Goal: Task Accomplishment & Management: Use online tool/utility

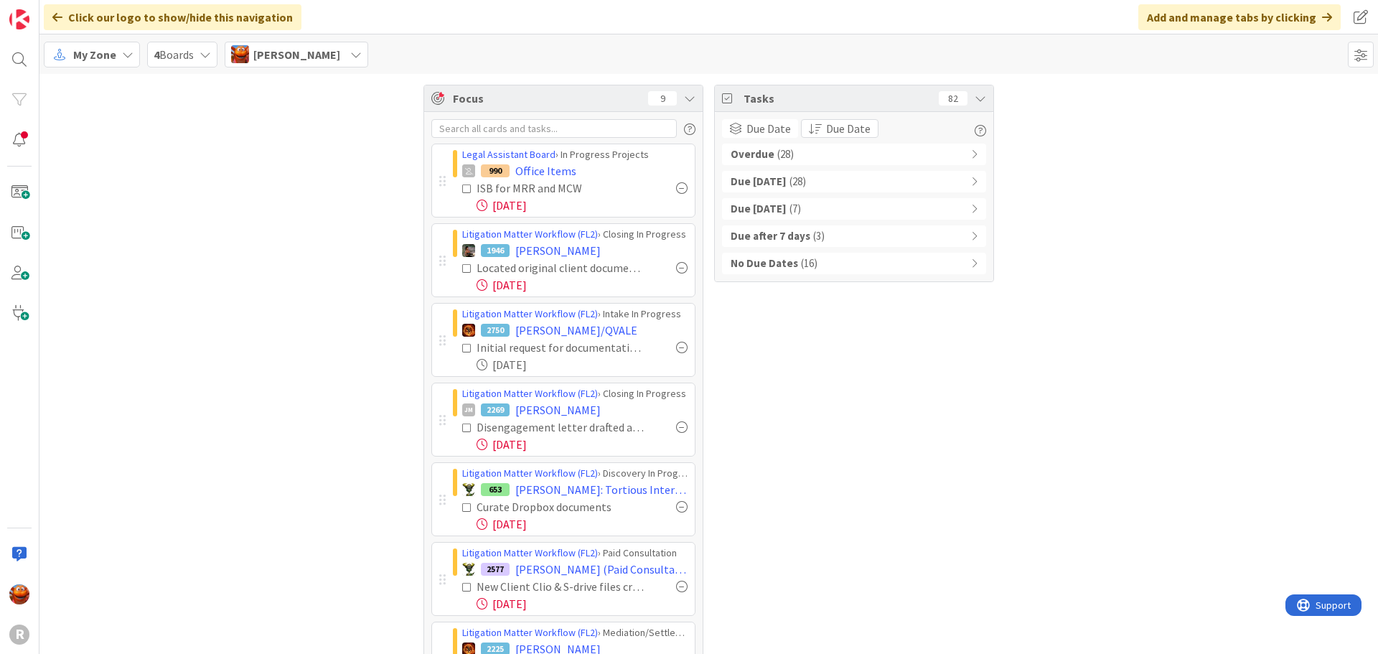
scroll to position [243, 0]
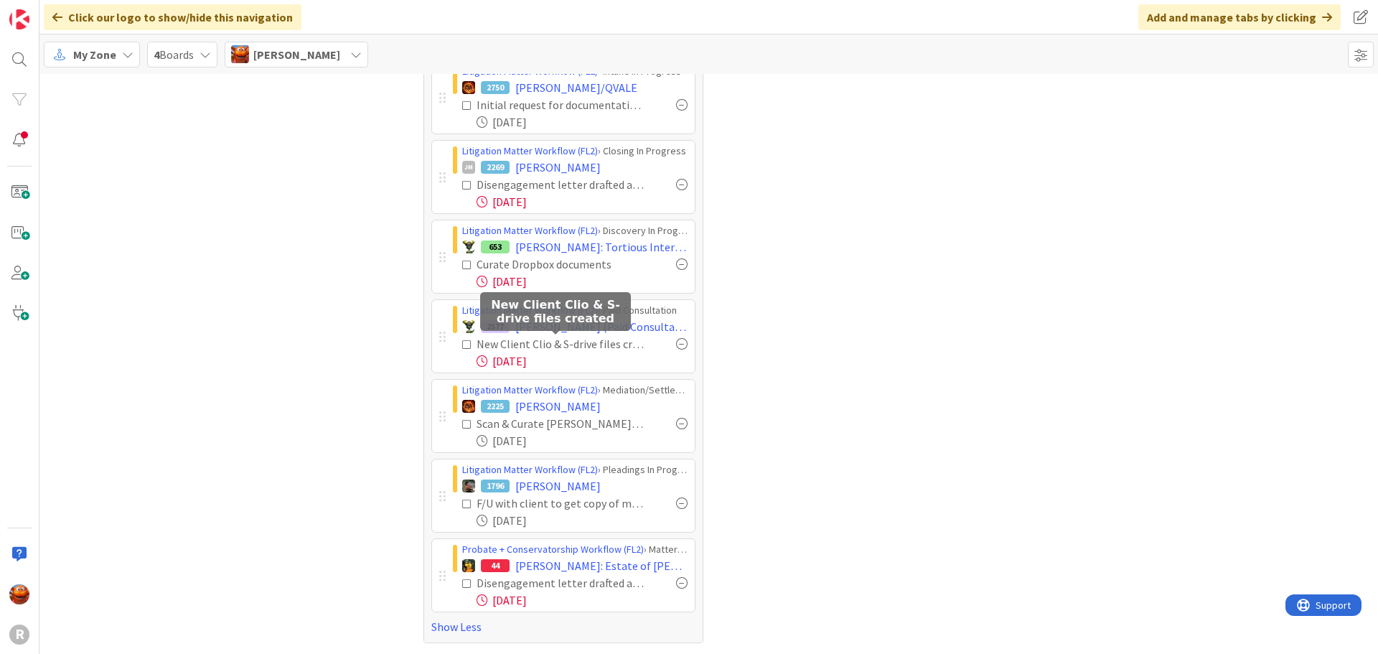
click at [462, 346] on icon at bounding box center [467, 345] width 10 height 10
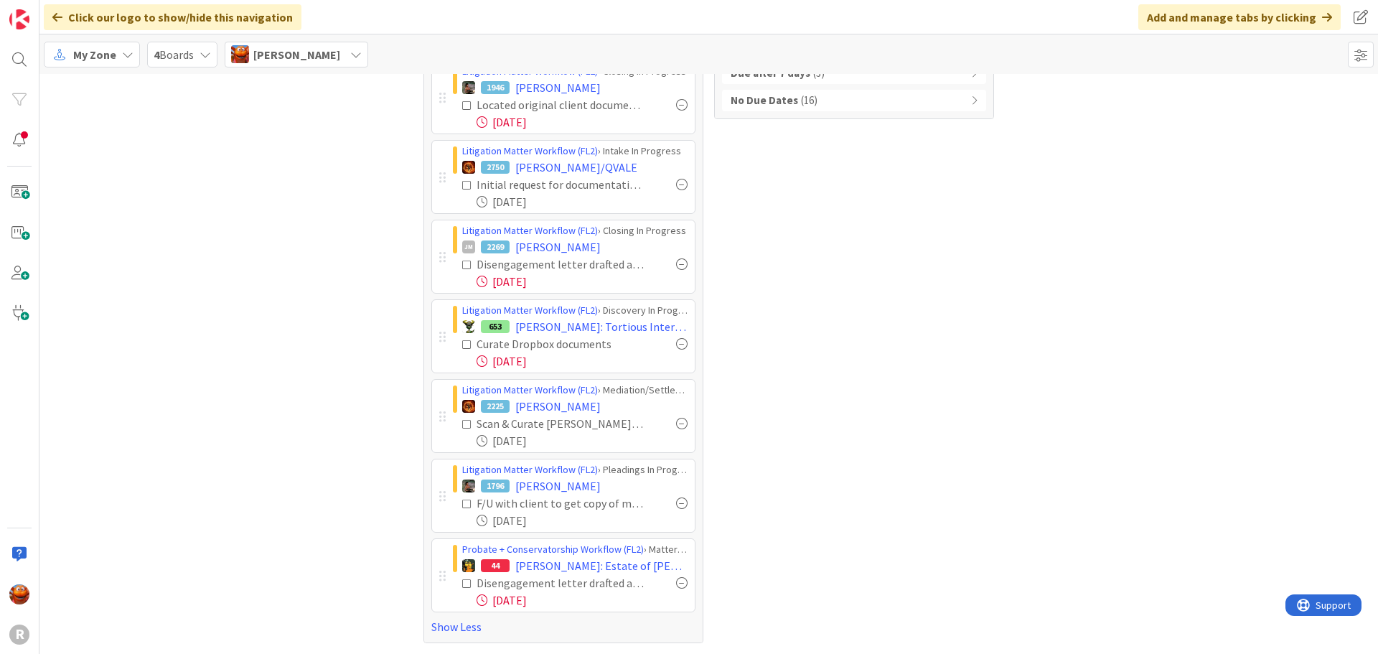
scroll to position [163, 0]
click at [70, 45] on div "My Zone" at bounding box center [92, 55] width 96 height 26
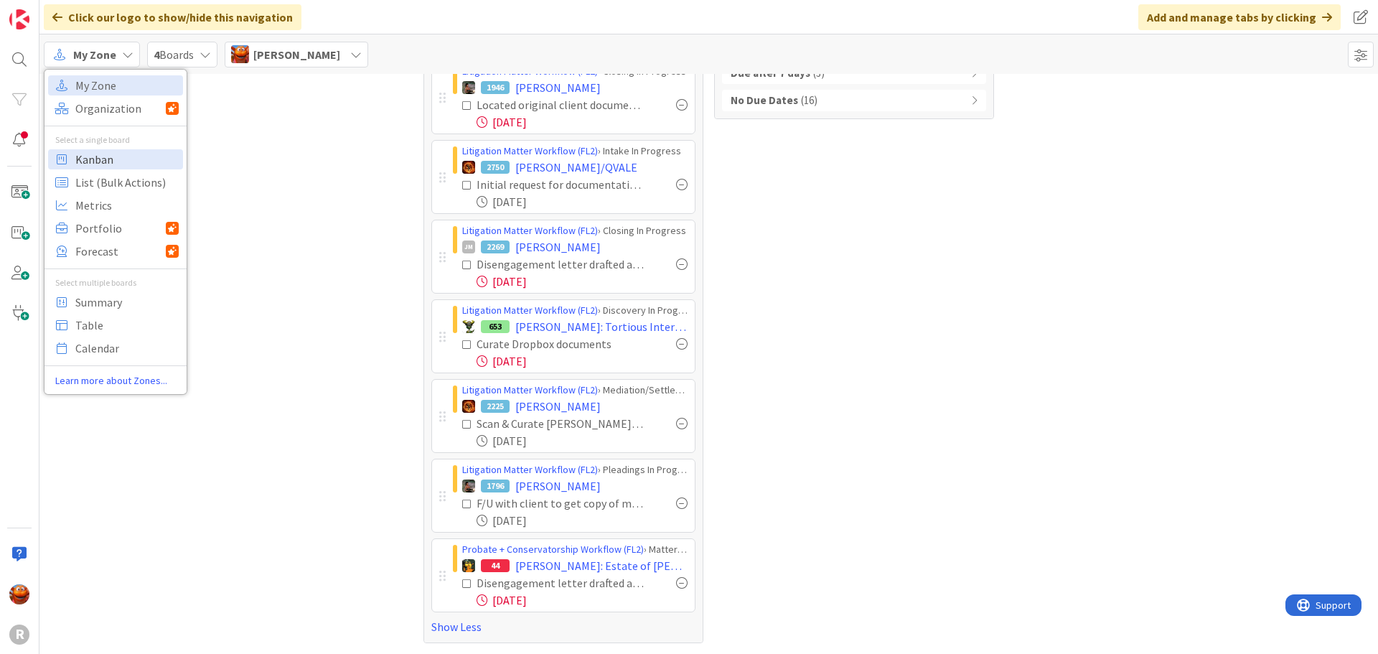
click at [110, 166] on span "Kanban" at bounding box center [126, 160] width 103 height 22
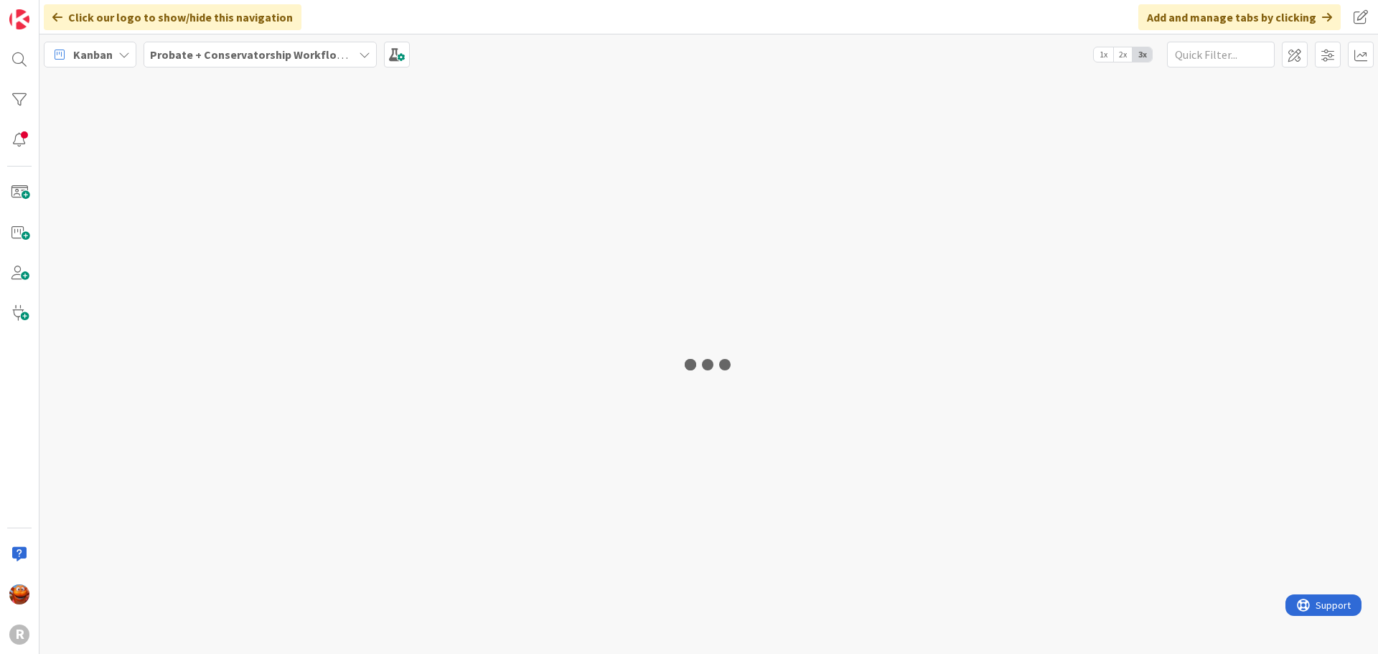
click at [242, 61] on b "Probate + Conservatorship Workflow (FL2)" at bounding box center [261, 54] width 223 height 14
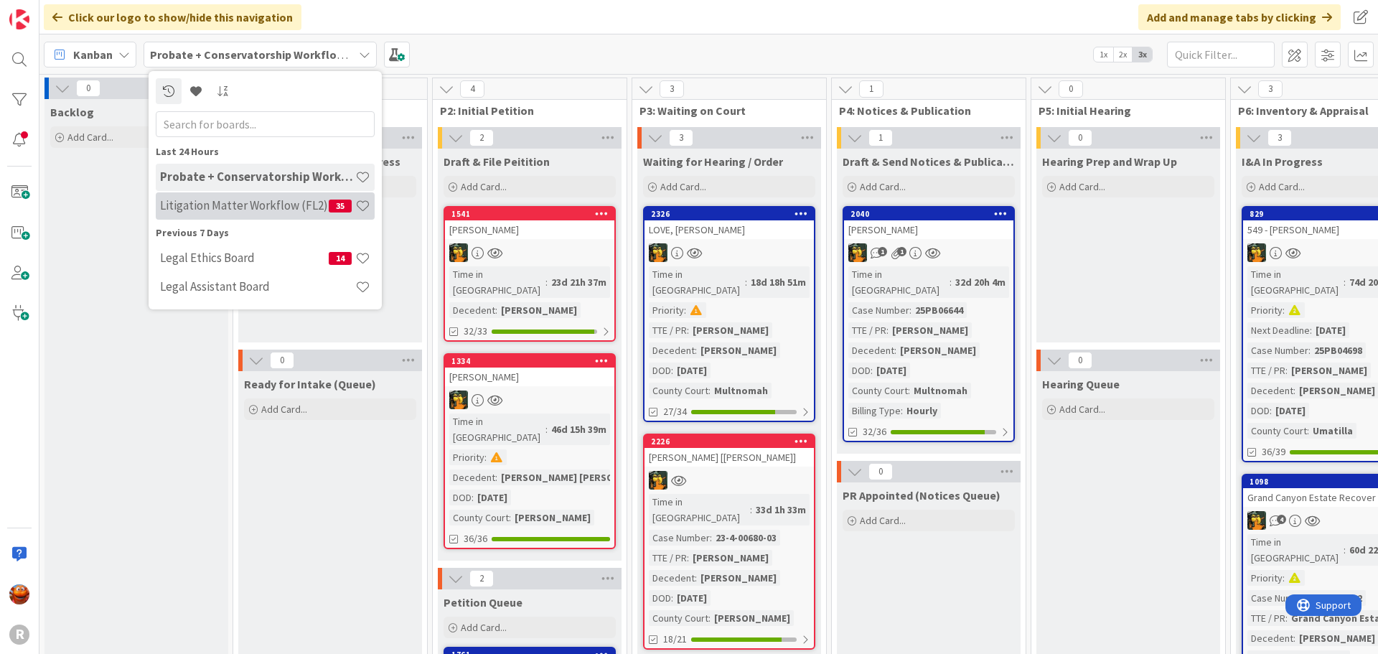
click at [233, 210] on h4 "Litigation Matter Workflow (FL2)" at bounding box center [244, 205] width 169 height 14
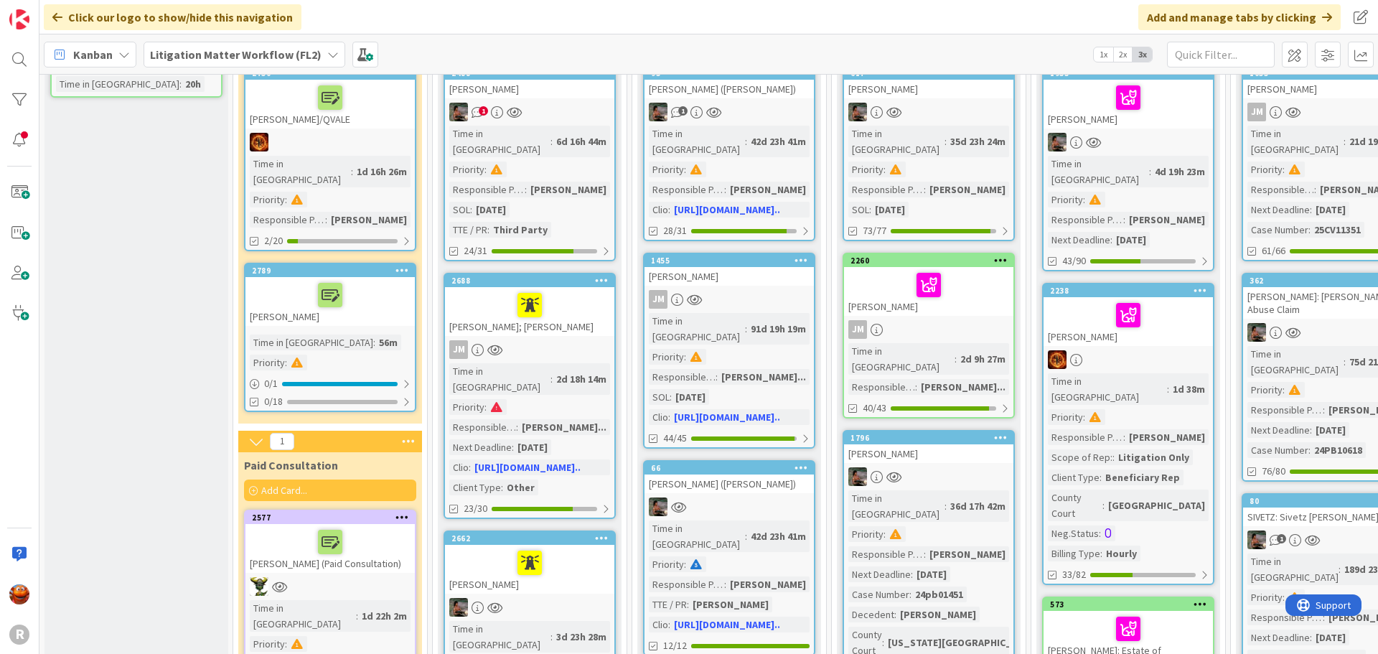
scroll to position [144, 0]
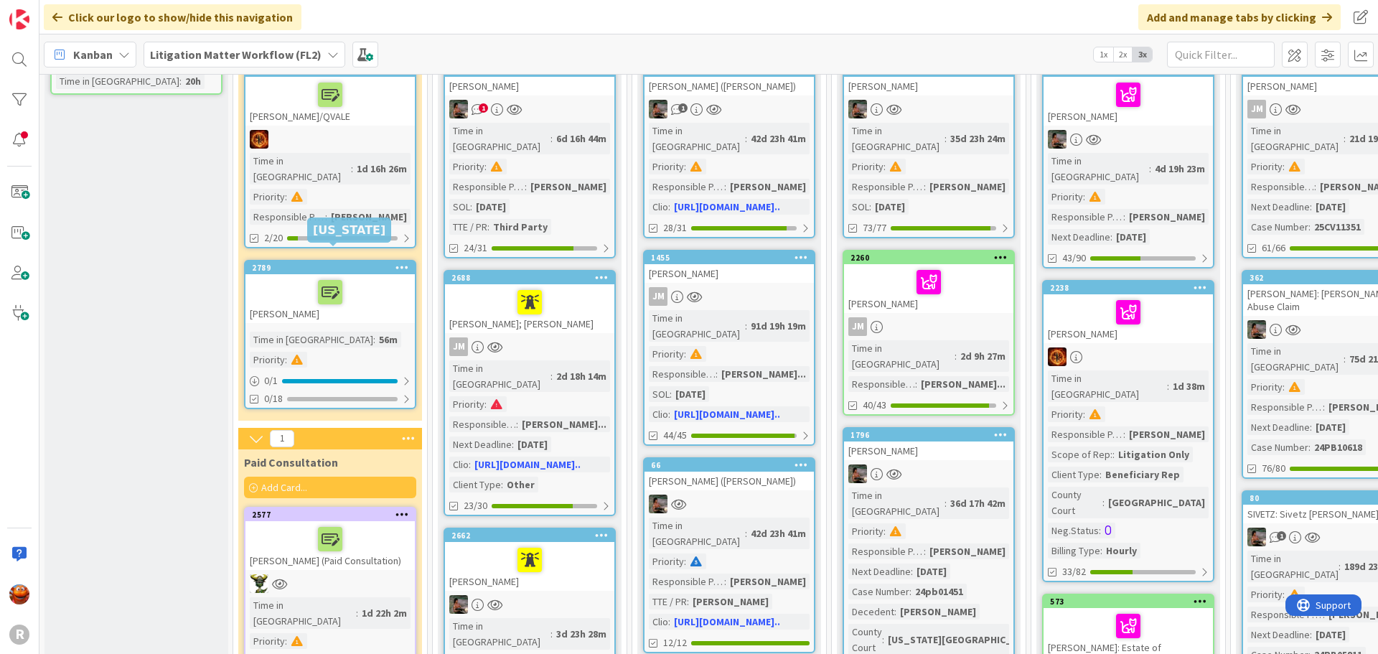
click at [358, 288] on div at bounding box center [330, 292] width 161 height 30
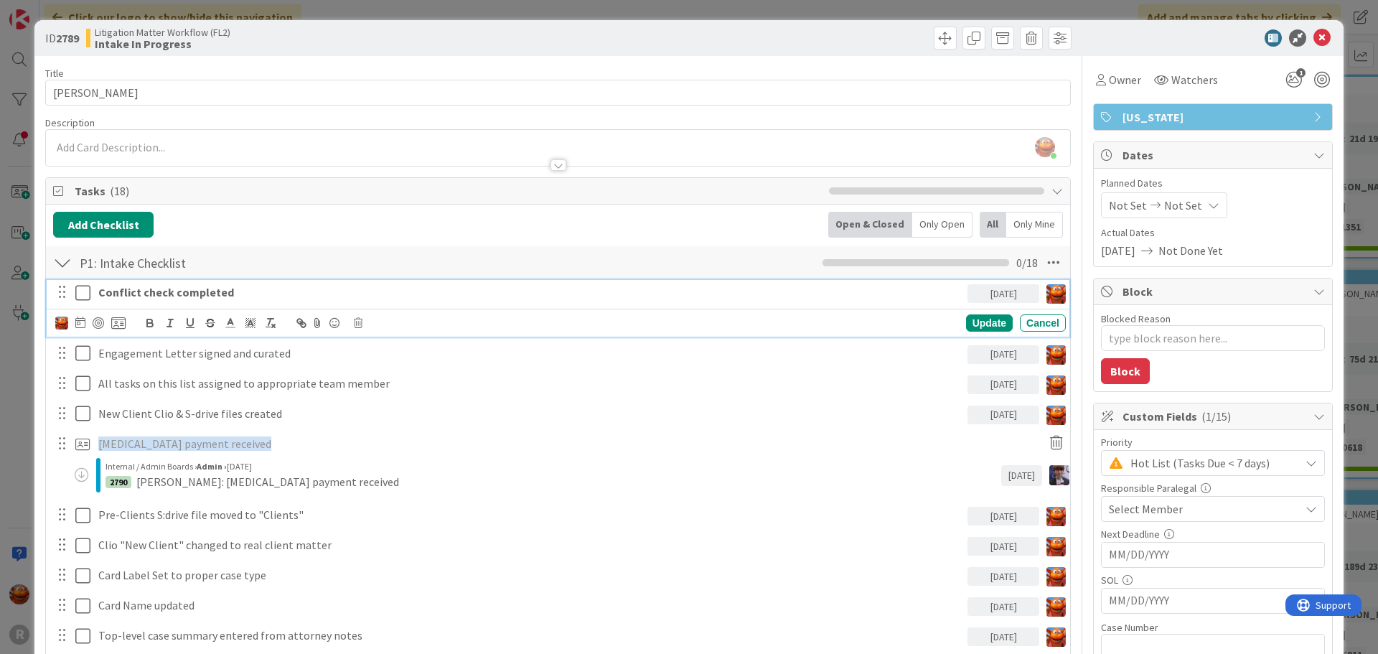
click at [136, 296] on strong "Conflict check completed" at bounding box center [166, 292] width 136 height 14
click at [96, 321] on div at bounding box center [98, 322] width 11 height 11
click at [78, 323] on icon at bounding box center [80, 322] width 10 height 11
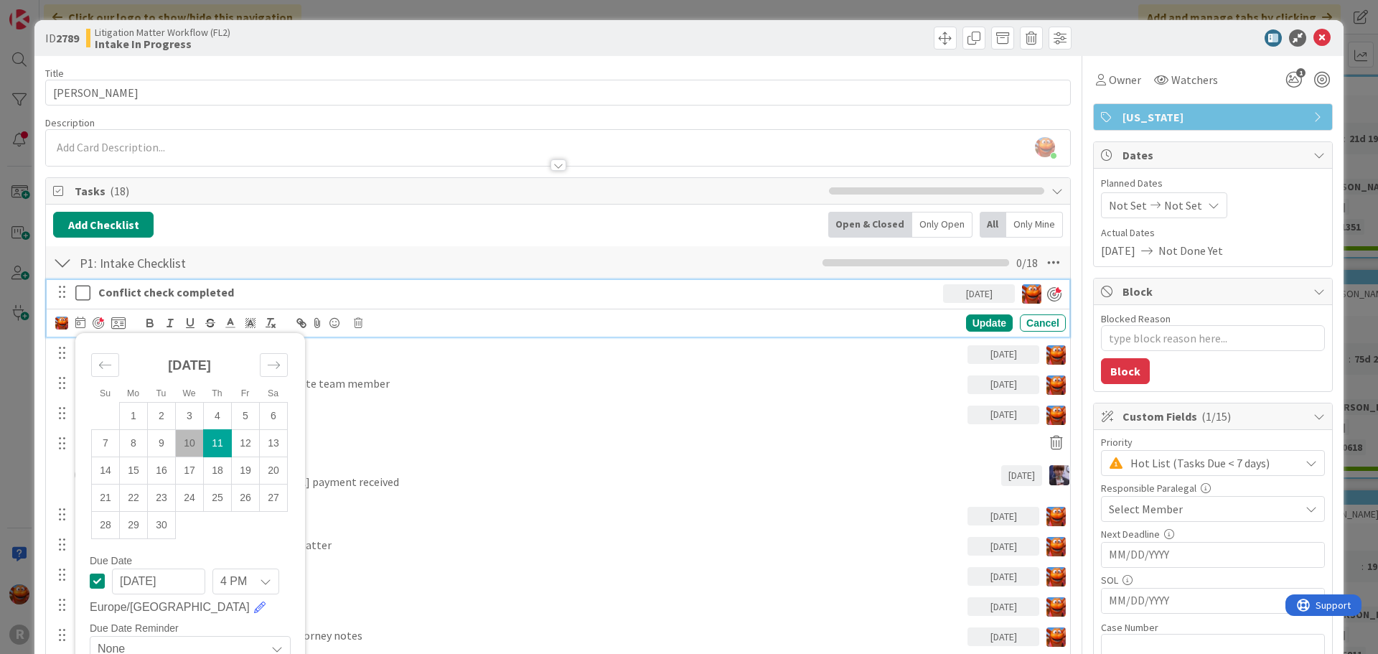
click at [228, 446] on td "11" at bounding box center [218, 442] width 28 height 27
type textarea "x"
